Goal: Task Accomplishment & Management: Use online tool/utility

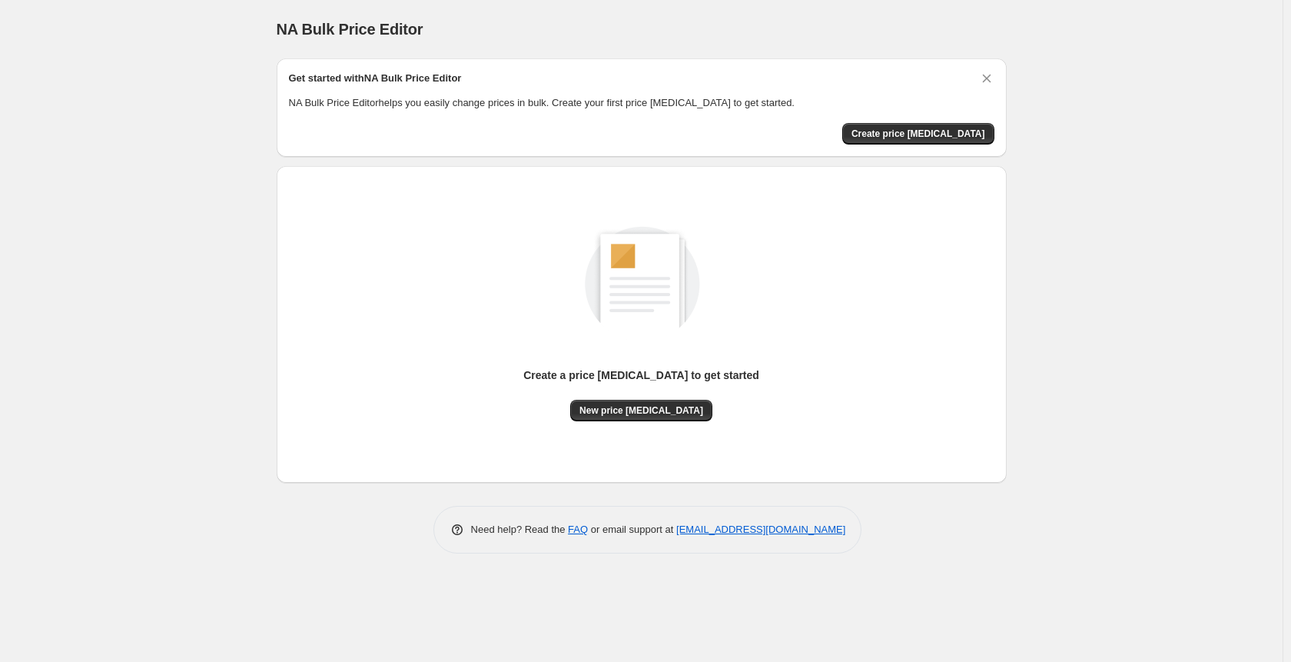
click at [649, 395] on div "Create a price [MEDICAL_DATA] to get started" at bounding box center [641, 383] width 236 height 32
click at [649, 398] on div "Create a price [MEDICAL_DATA] to get started" at bounding box center [641, 383] width 236 height 32
click at [649, 400] on button "New price [MEDICAL_DATA]" at bounding box center [641, 411] width 142 height 22
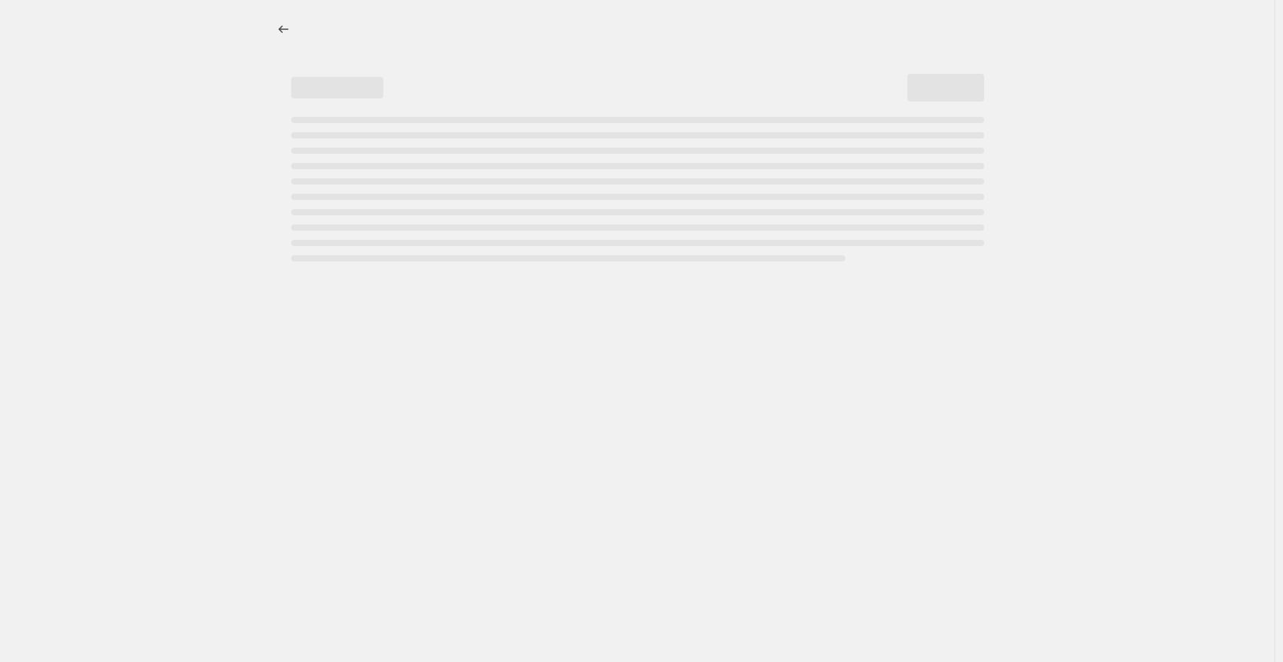
select select "percentage"
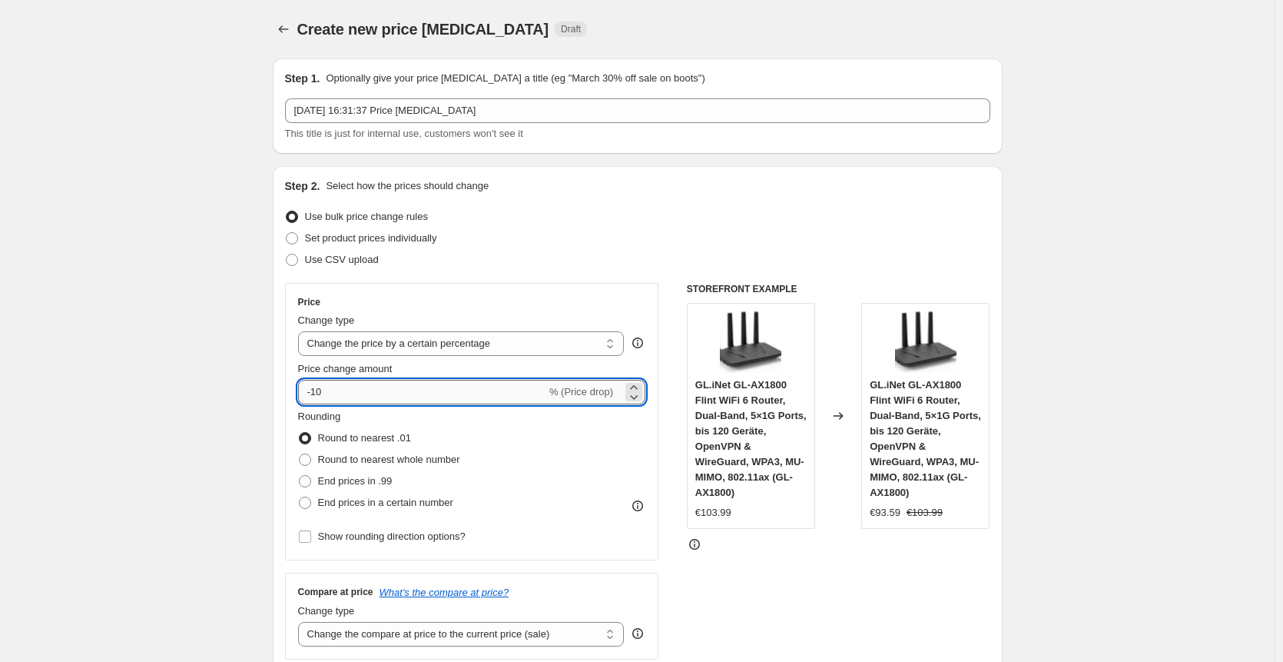
click at [357, 381] on input "-10" at bounding box center [422, 392] width 248 height 25
type input "-1"
type input "-30"
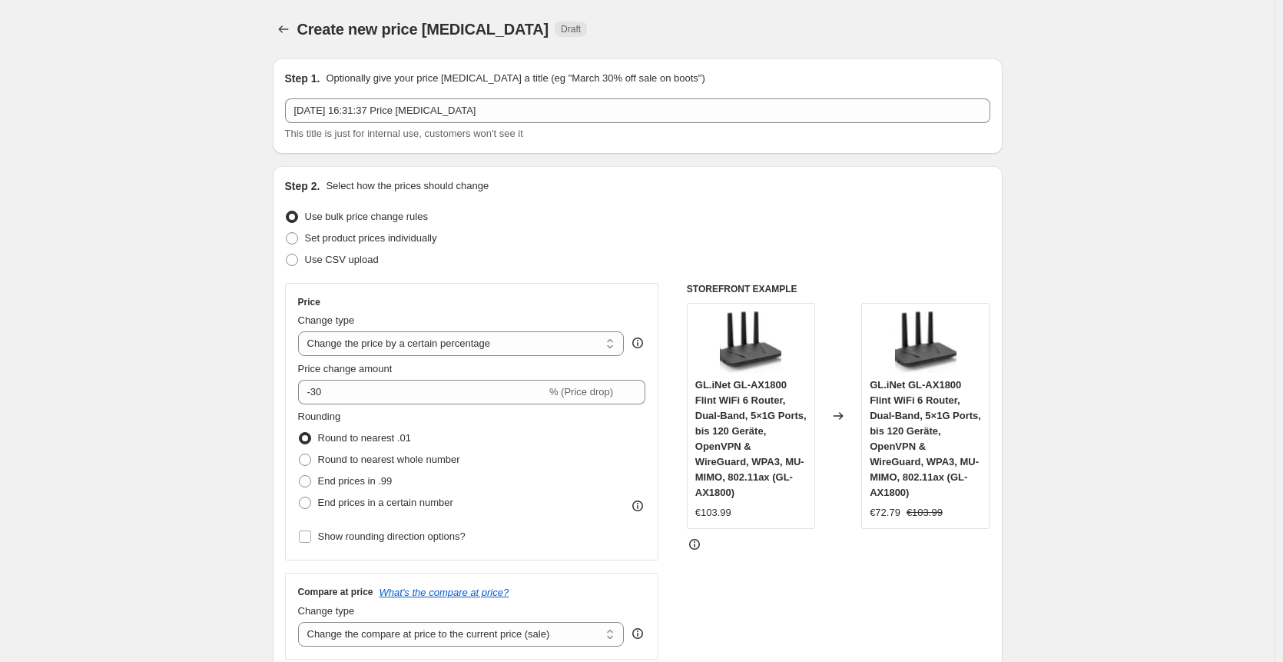
click at [667, 231] on div "Set product prices individually" at bounding box center [637, 238] width 705 height 22
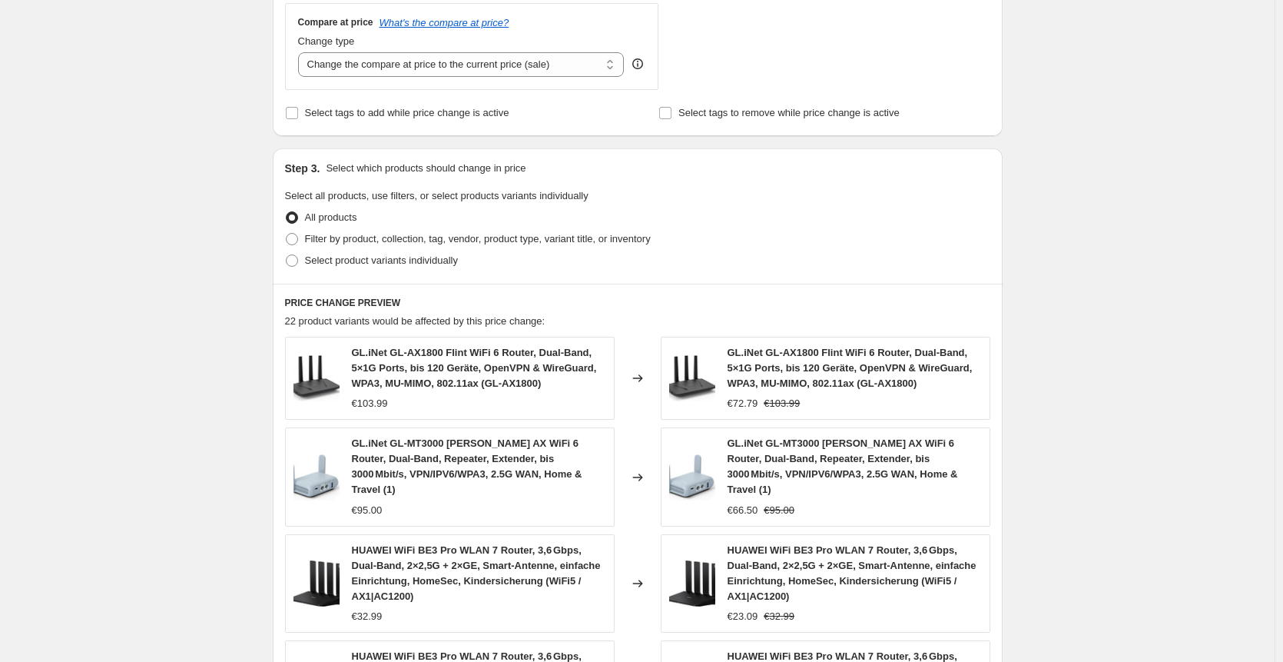
scroll to position [1023, 0]
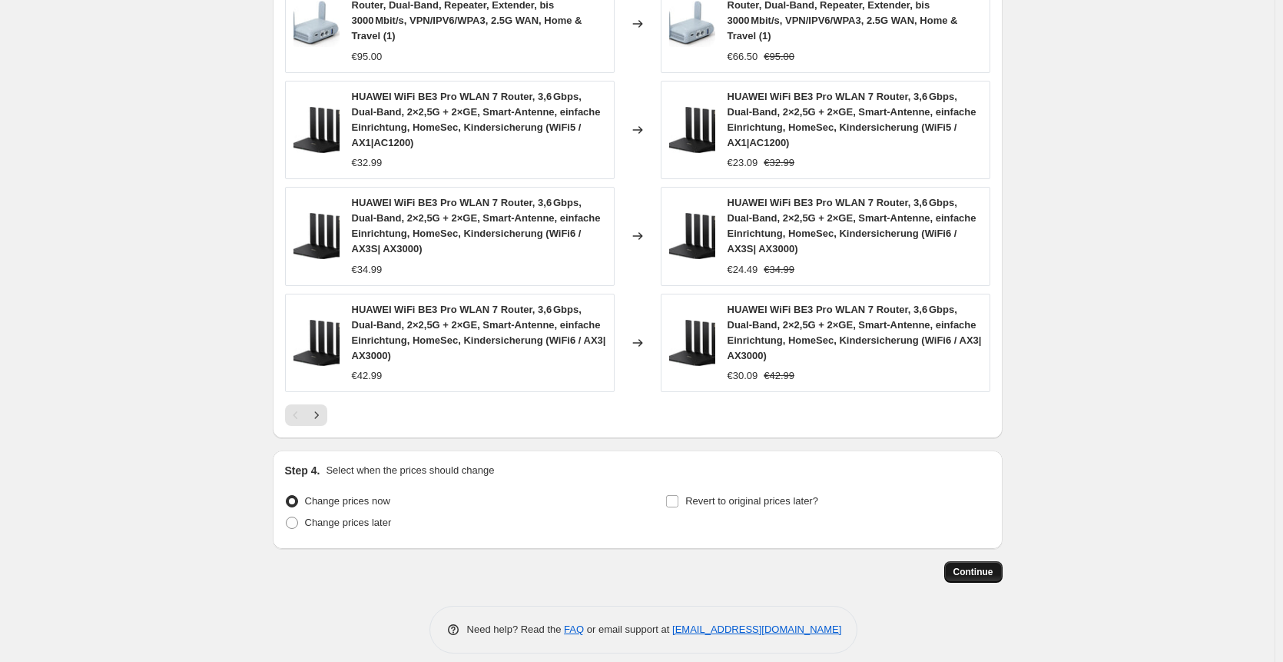
click at [984, 566] on span "Continue" at bounding box center [974, 572] width 40 height 12
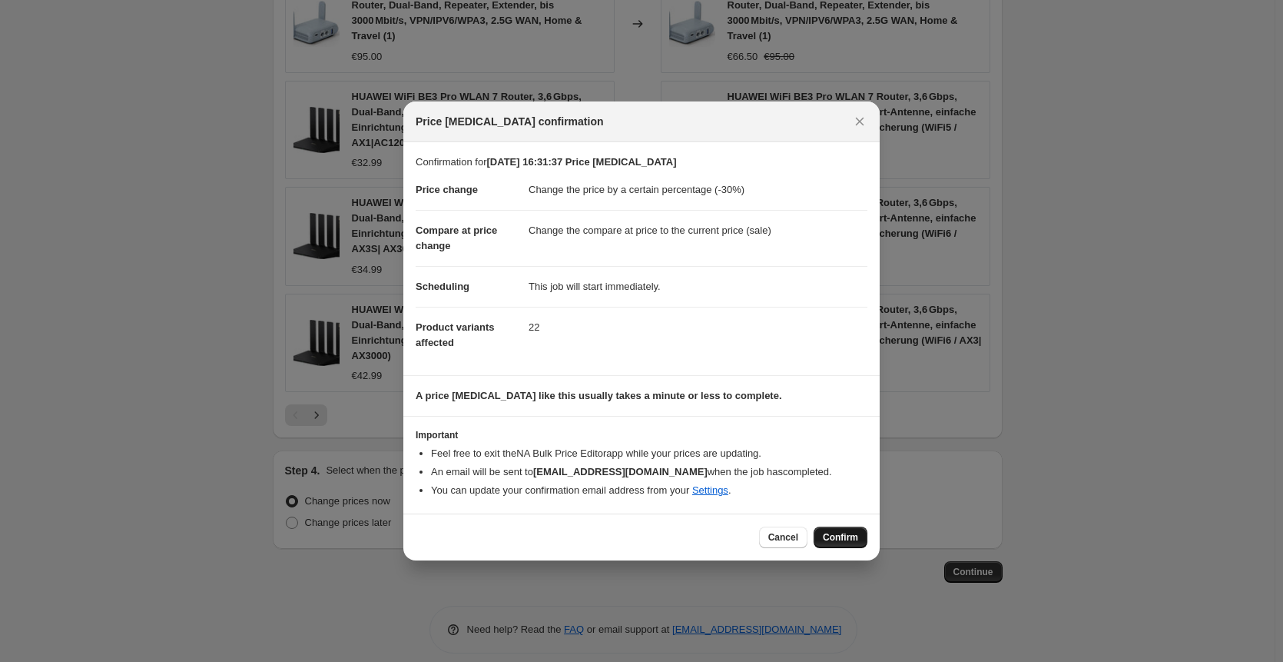
click at [827, 542] on span "Confirm" at bounding box center [840, 537] width 35 height 12
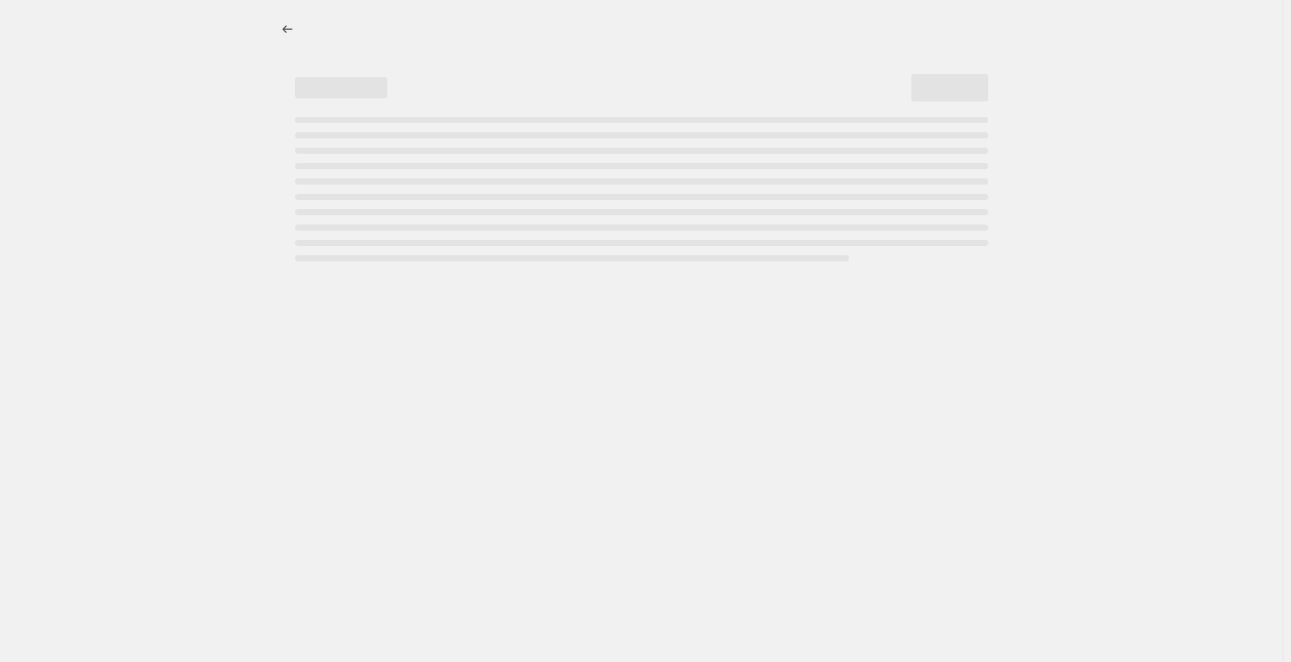
select select "percentage"
